Goal: Transaction & Acquisition: Obtain resource

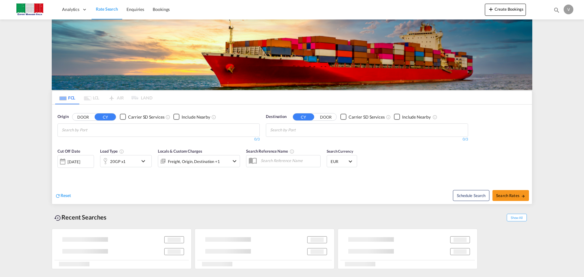
click at [84, 117] on button "DOOR" at bounding box center [82, 116] width 21 height 7
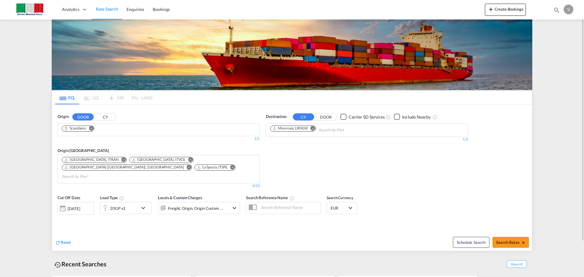
click at [91, 127] on md-icon "Remove" at bounding box center [91, 128] width 5 height 5
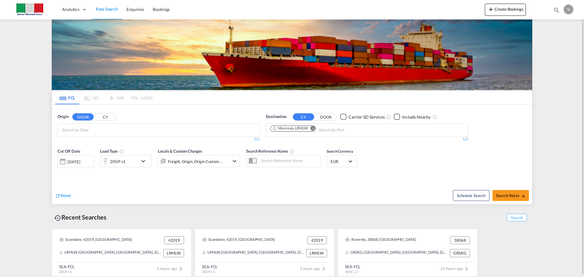
click at [90, 131] on input "Chips input." at bounding box center [91, 130] width 58 height 10
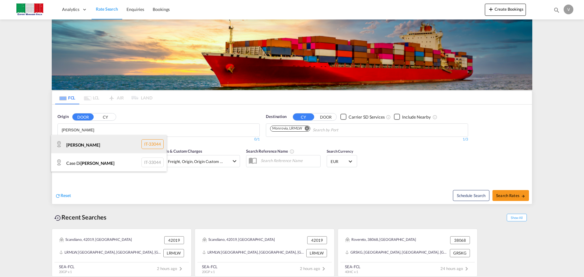
type input "[PERSON_NAME]"
click at [80, 145] on div "[PERSON_NAME] IT-33044" at bounding box center [109, 144] width 116 height 18
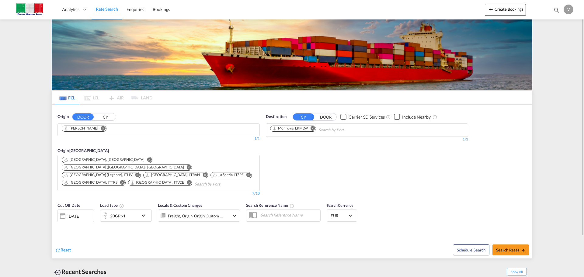
click at [313, 126] on md-icon "Remove" at bounding box center [313, 128] width 5 height 5
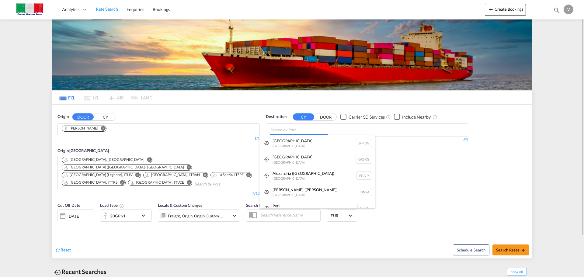
click at [288, 131] on body "Analytics Dashboard Rate Search Enquiries Bookings Analytics" at bounding box center [292, 138] width 584 height 277
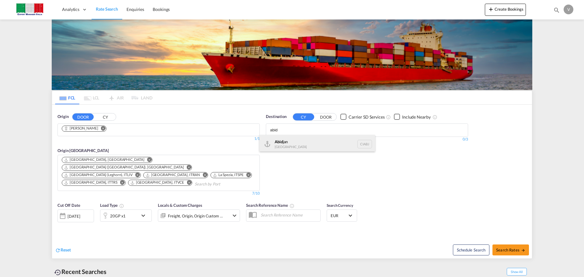
type input "abid"
click at [286, 143] on div "Abid jan [GEOGRAPHIC_DATA] CIABJ" at bounding box center [318, 144] width 116 height 18
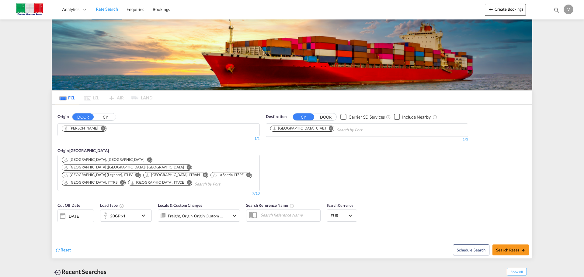
click at [147, 159] on md-icon "Remove" at bounding box center [149, 160] width 5 height 5
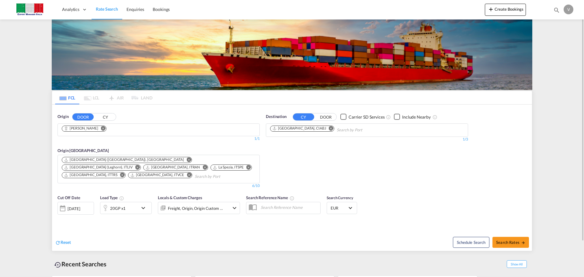
click at [187, 158] on md-icon "Remove" at bounding box center [189, 160] width 5 height 5
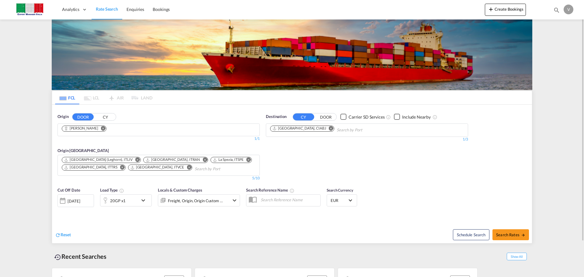
click at [135, 159] on md-icon "Remove" at bounding box center [137, 160] width 5 height 5
click at [231, 159] on md-icon "Remove" at bounding box center [233, 160] width 5 height 5
click at [232, 159] on md-icon "Remove" at bounding box center [234, 160] width 5 height 5
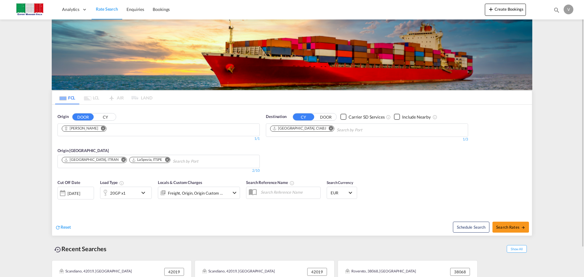
click at [105, 194] on div at bounding box center [105, 193] width 10 height 12
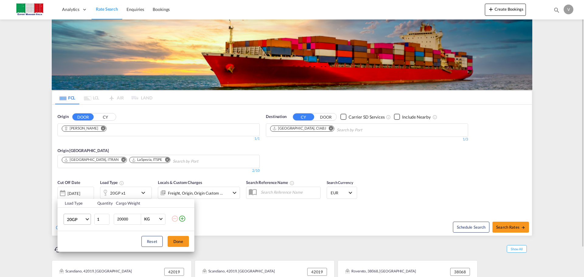
click at [86, 219] on md-select-value "20GP" at bounding box center [78, 219] width 24 height 10
click at [77, 232] on div "40HC" at bounding box center [72, 233] width 11 height 6
click at [181, 242] on button "Done" at bounding box center [178, 241] width 21 height 11
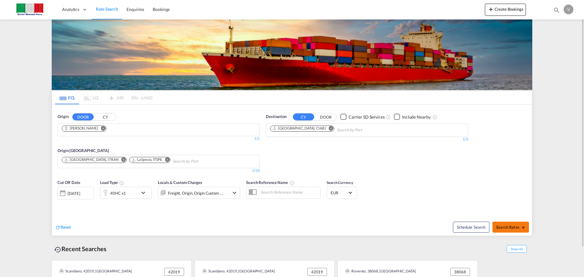
click at [515, 227] on span "Search Rates" at bounding box center [510, 227] width 29 height 5
type input "[PERSON_NAME] to CIABJ / [DATE]"
click at [165, 158] on md-icon "Remove" at bounding box center [167, 160] width 5 height 5
click at [117, 158] on button "Remove" at bounding box center [121, 160] width 9 height 6
click at [88, 162] on input "Chips input." at bounding box center [91, 162] width 58 height 10
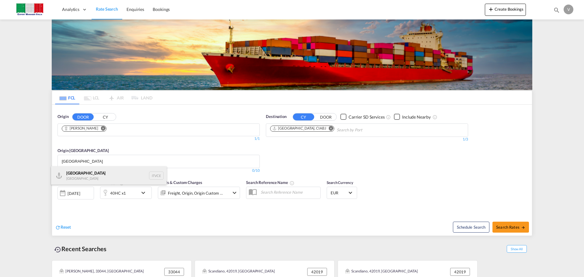
type input "[GEOGRAPHIC_DATA]"
click at [80, 177] on div "Venezia [GEOGRAPHIC_DATA] ITVCE" at bounding box center [109, 175] width 116 height 18
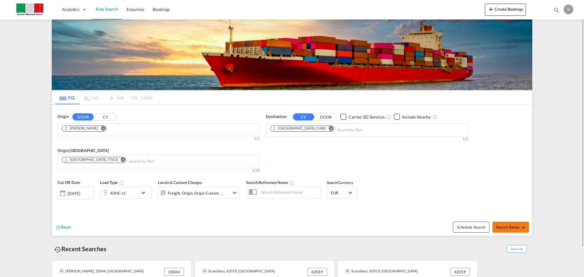
click at [514, 228] on span "Search Rates" at bounding box center [510, 227] width 29 height 5
type input "[PERSON_NAME] to CIABJ / [DATE]"
